Goal: Book appointment/travel/reservation

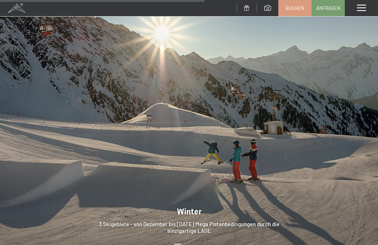
scroll to position [1686, 0]
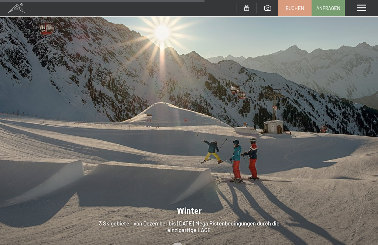
click at [363, 13] on div "Menü" at bounding box center [361, 8] width 33 height 16
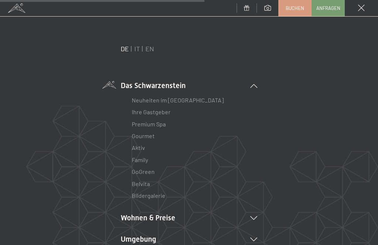
click at [256, 219] on icon at bounding box center [253, 219] width 7 height 4
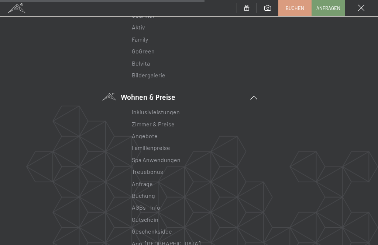
scroll to position [122, 0]
click at [166, 109] on link "Inklusivleistungen" at bounding box center [156, 110] width 48 height 7
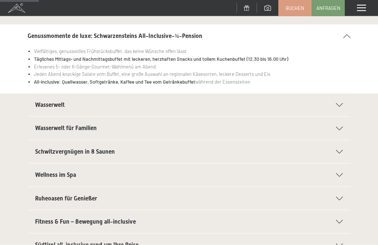
scroll to position [90, 0]
click at [341, 104] on icon at bounding box center [339, 105] width 7 height 4
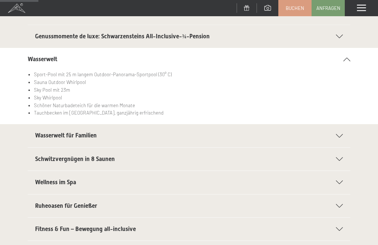
click at [341, 159] on icon at bounding box center [339, 160] width 7 height 4
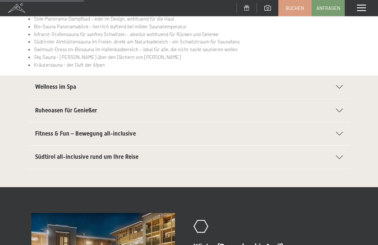
scroll to position [200, 0]
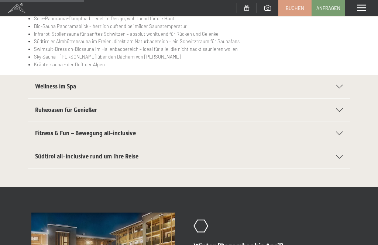
click at [339, 157] on div "Südtirol all-inclusive rund um Ihre Reise" at bounding box center [189, 156] width 308 height 23
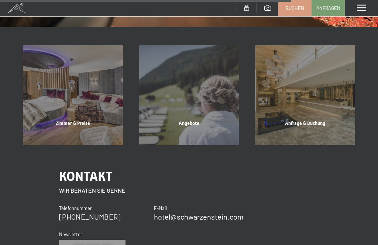
scroll to position [698, 0]
click at [218, 120] on div "Angebote" at bounding box center [189, 132] width 116 height 25
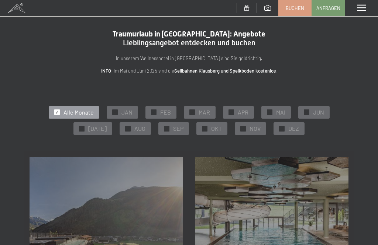
click at [217, 126] on span "OKT" at bounding box center [216, 129] width 11 height 8
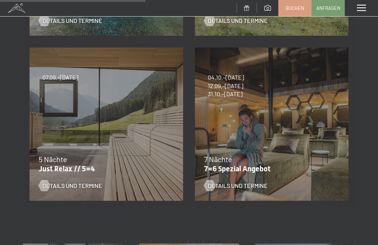
scroll to position [272, 0]
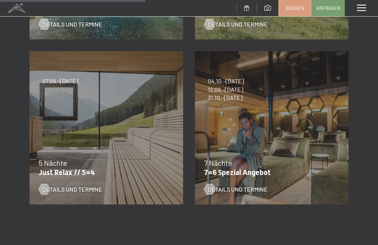
click at [245, 192] on span "Details und Termine" at bounding box center [238, 190] width 60 height 8
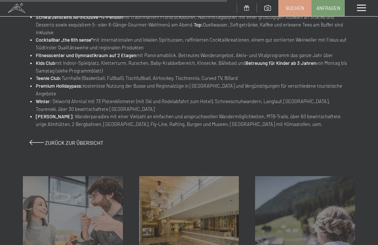
scroll to position [435, 0]
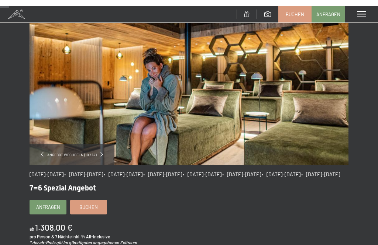
scroll to position [0, 0]
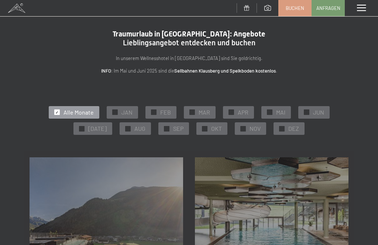
click at [211, 130] on span "OKT" at bounding box center [216, 129] width 11 height 8
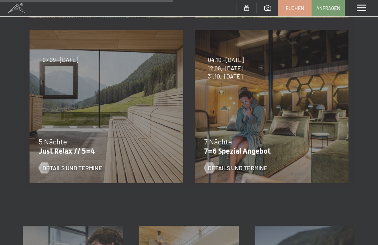
scroll to position [280, 0]
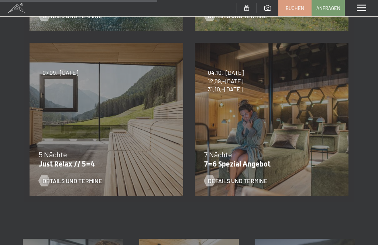
click at [135, 148] on span "Einwilligung Marketing*" at bounding box center [148, 144] width 61 height 7
click at [114, 148] on input "Einwilligung Marketing*" at bounding box center [110, 144] width 7 height 7
checkbox input "false"
click at [52, 183] on span "Details und Termine" at bounding box center [72, 181] width 60 height 8
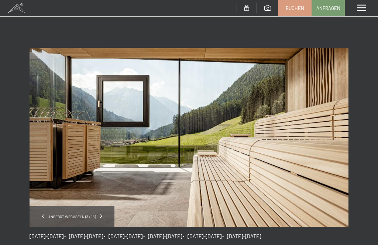
click at [360, 9] on span at bounding box center [361, 8] width 9 height 7
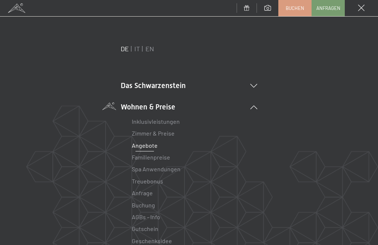
click at [163, 137] on link "Zimmer & Preise" at bounding box center [153, 133] width 43 height 7
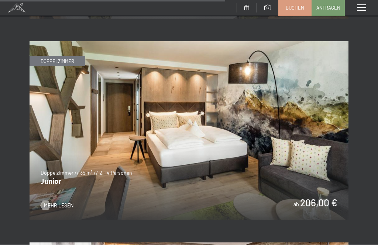
scroll to position [2111, 0]
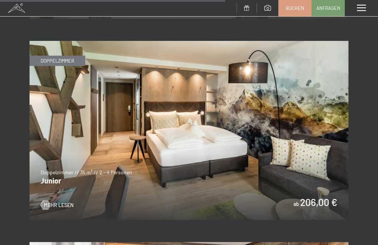
click at [300, 182] on img at bounding box center [189, 130] width 319 height 179
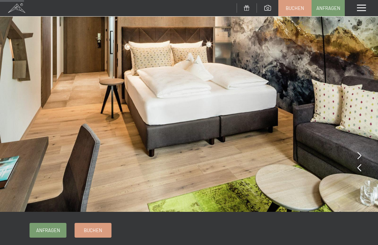
scroll to position [70, 0]
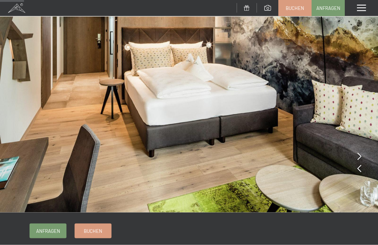
click at [364, 154] on img at bounding box center [189, 71] width 378 height 283
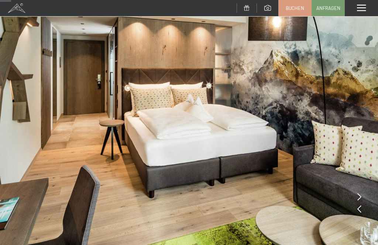
scroll to position [30, 0]
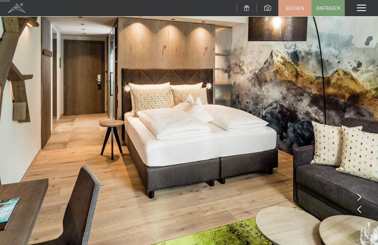
click at [364, 209] on img at bounding box center [189, 111] width 378 height 283
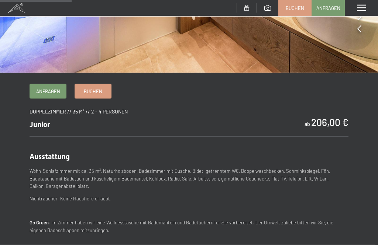
scroll to position [211, 0]
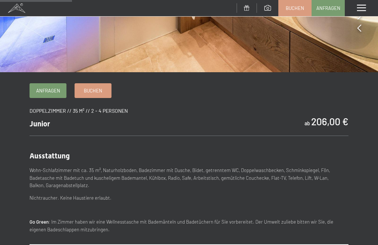
click at [99, 89] on span "Buchen" at bounding box center [93, 90] width 18 height 7
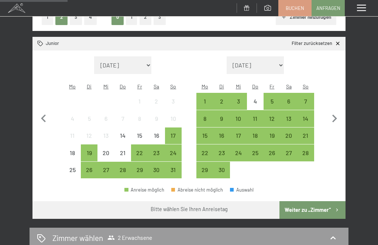
scroll to position [137, 0]
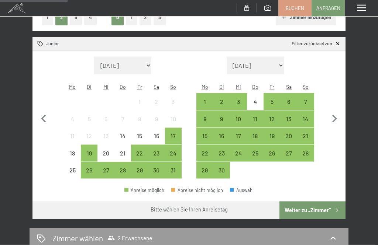
click at [339, 112] on icon "button" at bounding box center [334, 118] width 15 height 15
select select "[DATE]"
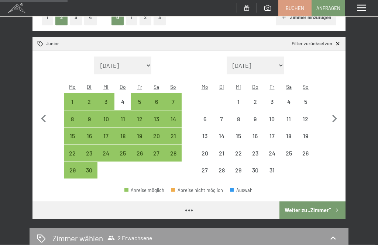
scroll to position [137, 0]
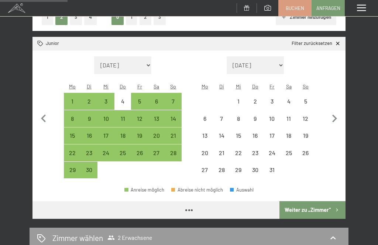
select select "[DATE]"
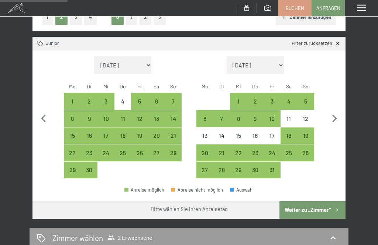
click at [174, 133] on div "21" at bounding box center [173, 140] width 15 height 15
select select "[DATE]"
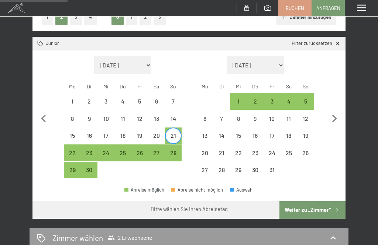
click at [125, 150] on div "25" at bounding box center [122, 157] width 15 height 15
select select "[DATE]"
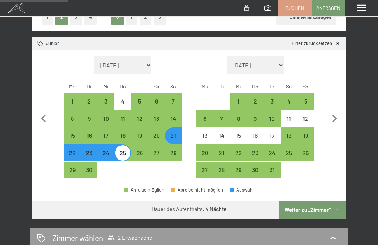
click at [329, 202] on button "Weiter zu „Zimmer“" at bounding box center [312, 210] width 66 height 18
select select "[DATE]"
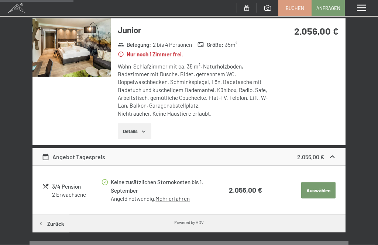
scroll to position [118, 0]
